Goal: Navigation & Orientation: Go to known website

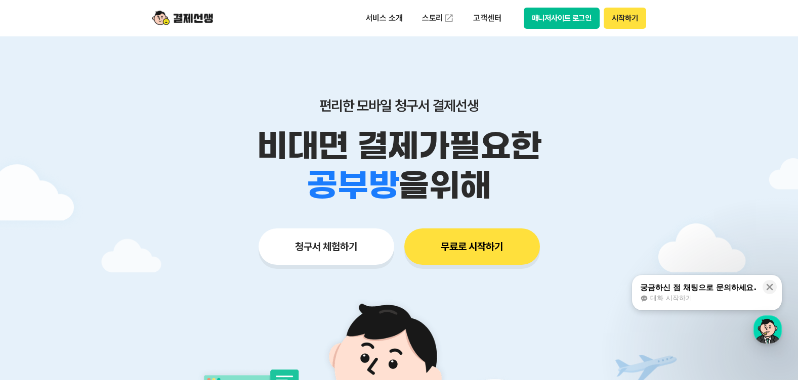
click at [565, 15] on button "매니저사이트 로그인" at bounding box center [561, 18] width 76 height 21
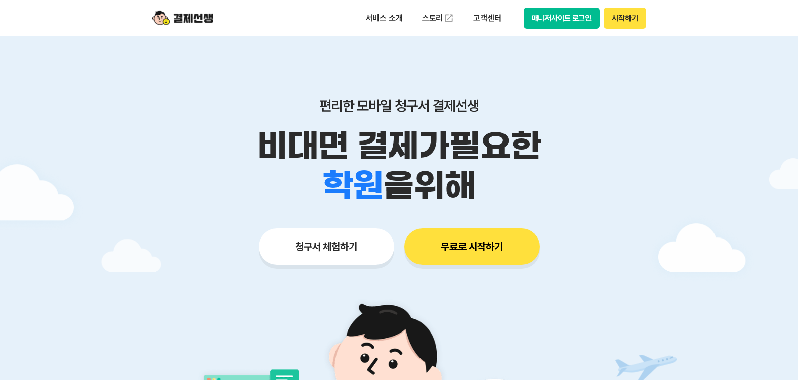
click at [543, 20] on button "매니저사이트 로그인" at bounding box center [561, 18] width 76 height 21
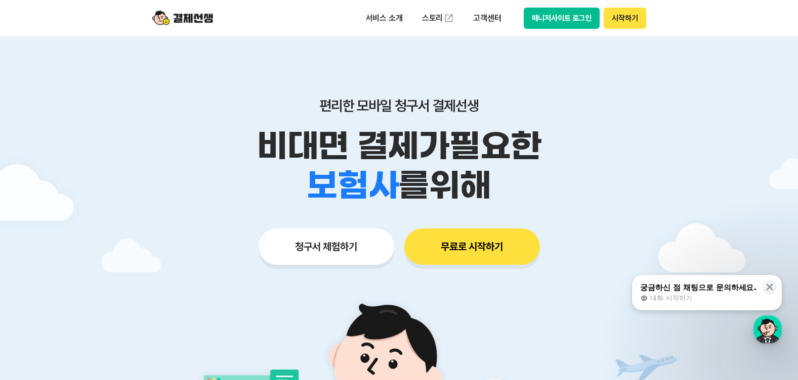
click at [559, 17] on button "매니저사이트 로그인" at bounding box center [561, 18] width 76 height 21
click at [721, 332] on div at bounding box center [399, 303] width 798 height 534
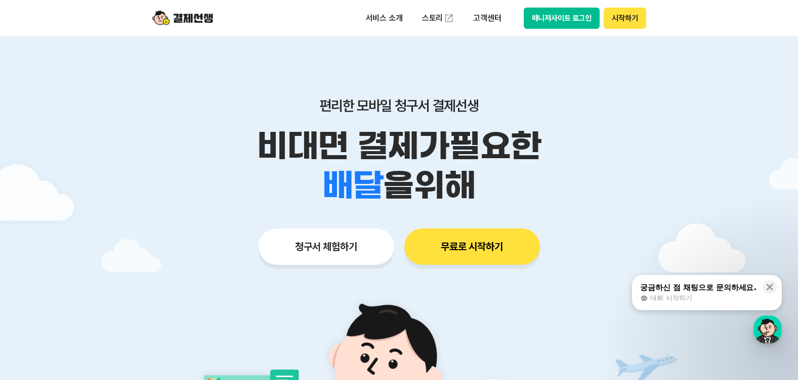
click at [560, 18] on button "매니저사이트 로그인" at bounding box center [561, 18] width 76 height 21
